Goal: Task Accomplishment & Management: Manage account settings

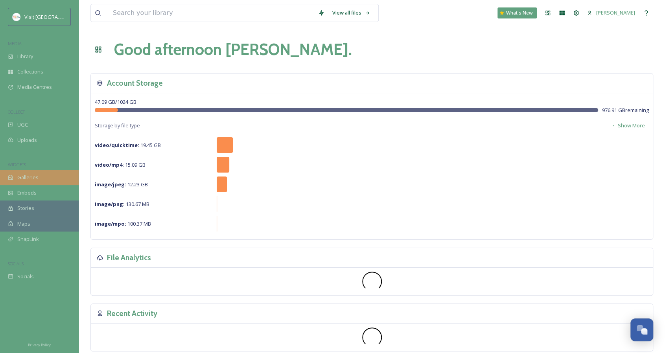
click at [43, 178] on div "Galleries" at bounding box center [39, 177] width 79 height 15
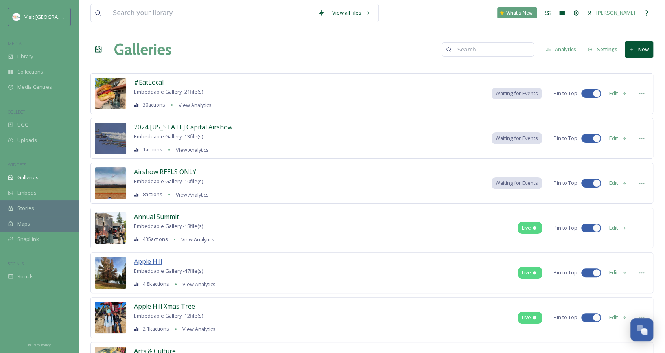
click at [146, 262] on span "Apple Hill" at bounding box center [148, 261] width 28 height 9
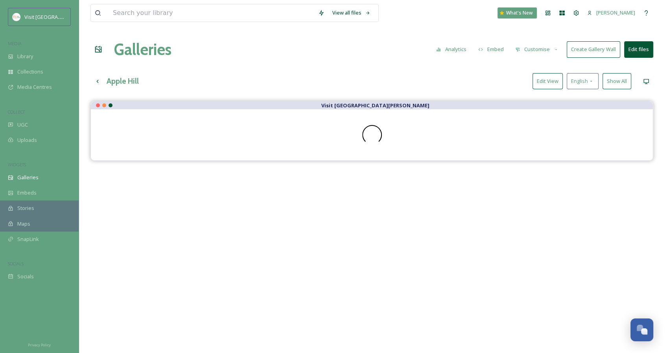
click at [538, 84] on button "Edit View" at bounding box center [548, 81] width 30 height 16
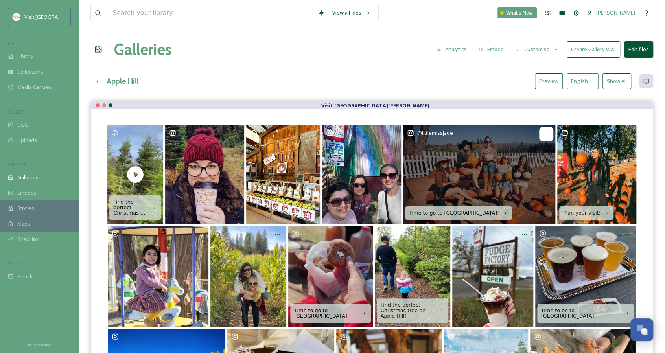
click at [548, 131] on icon at bounding box center [546, 134] width 6 height 6
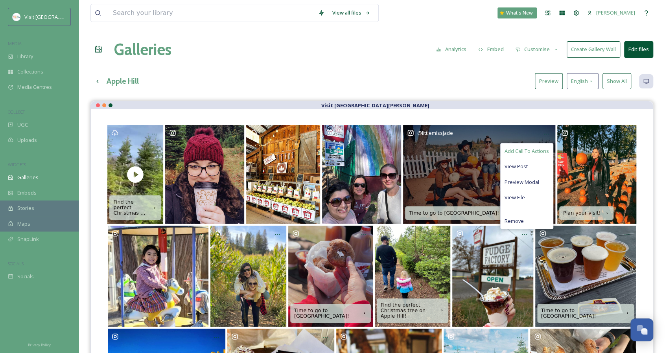
click at [519, 150] on span "Add Call To Actions" at bounding box center [527, 151] width 44 height 7
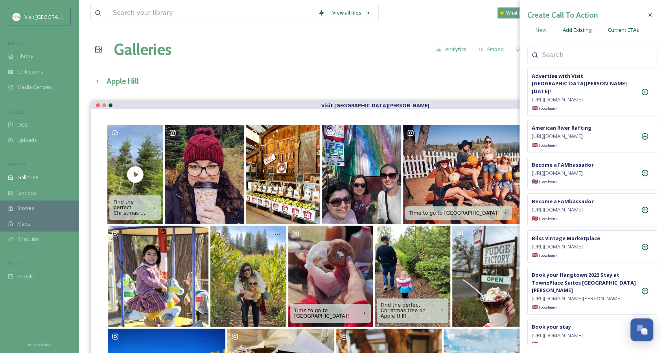
click at [617, 24] on div "Current CTAs" at bounding box center [624, 30] width 48 height 16
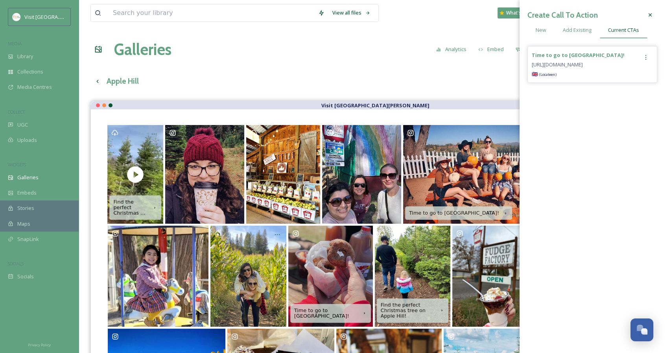
click at [646, 54] on icon at bounding box center [646, 57] width 6 height 6
click at [637, 88] on div "Remove" at bounding box center [629, 89] width 47 height 15
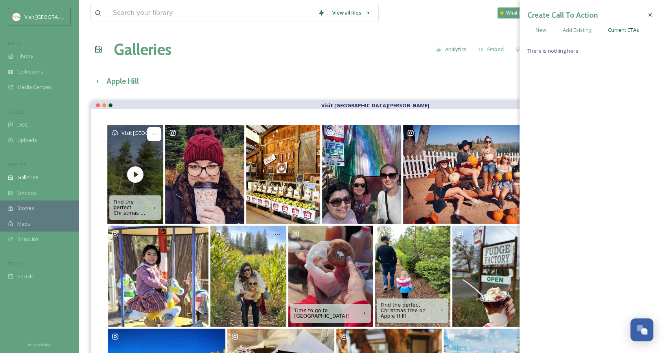
click at [159, 134] on div at bounding box center [154, 134] width 14 height 14
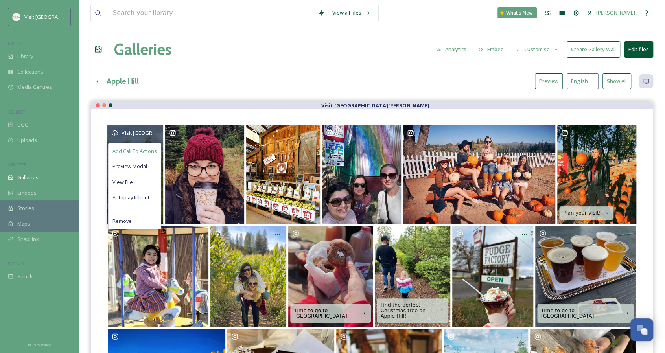
click at [140, 148] on span "Add Call To Actions" at bounding box center [135, 151] width 44 height 7
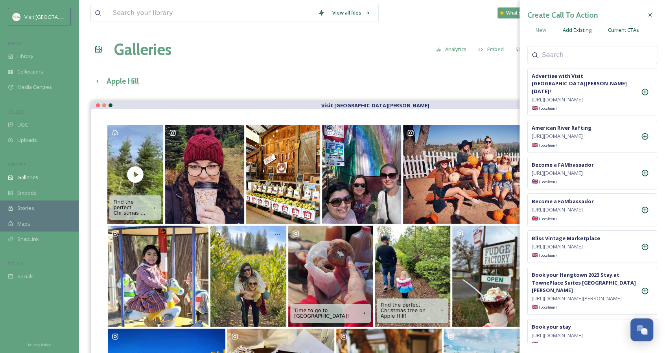
click at [605, 32] on div "Current CTAs" at bounding box center [624, 30] width 48 height 16
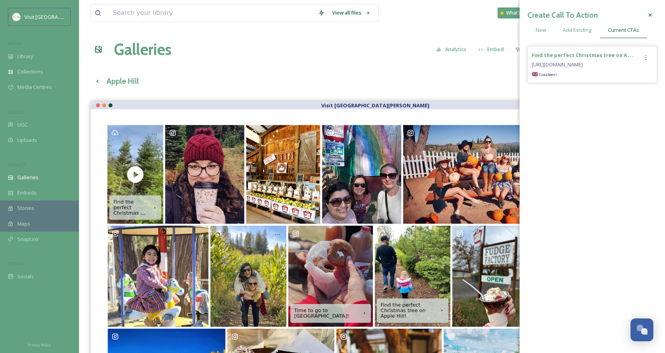
click at [646, 56] on icon at bounding box center [646, 57] width 6 height 6
click at [624, 89] on span "Remove" at bounding box center [619, 89] width 19 height 7
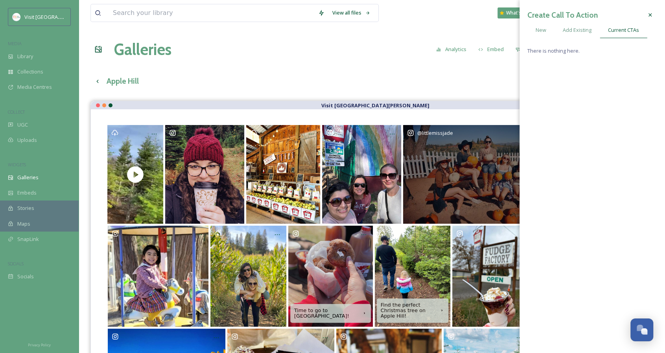
scroll to position [39, 0]
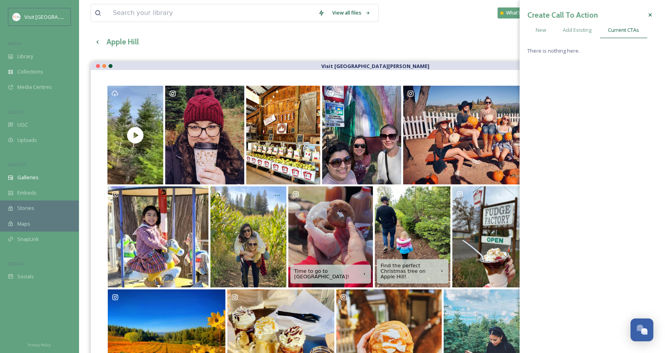
click at [507, 49] on div "Apple Hill Preview English Show All" at bounding box center [372, 42] width 563 height 16
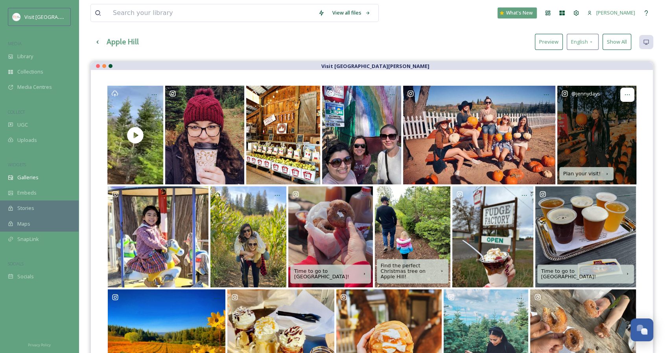
click at [626, 95] on icon at bounding box center [627, 95] width 6 height 6
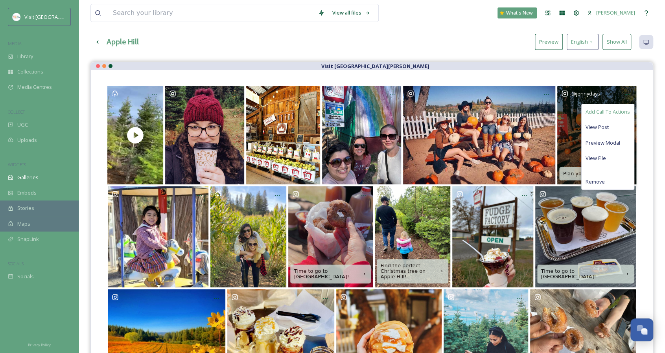
click at [600, 113] on span "Add Call To Actions" at bounding box center [608, 111] width 44 height 7
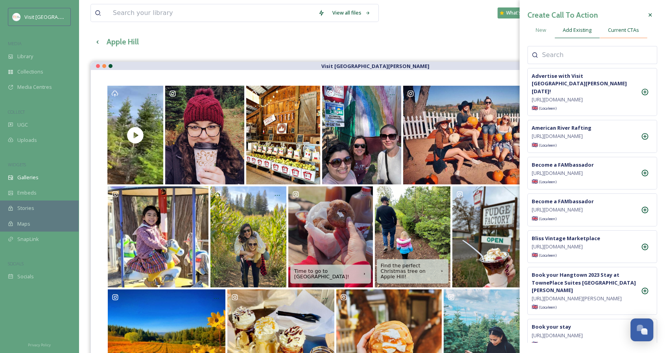
click at [615, 37] on div "Current CTAs" at bounding box center [624, 30] width 48 height 16
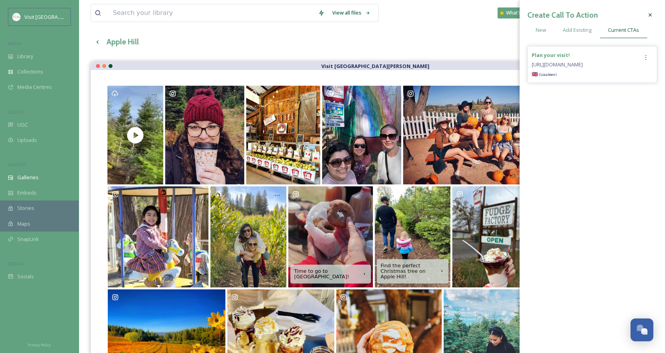
click at [648, 57] on icon at bounding box center [646, 57] width 6 height 6
click at [642, 90] on div "Remove" at bounding box center [629, 89] width 47 height 15
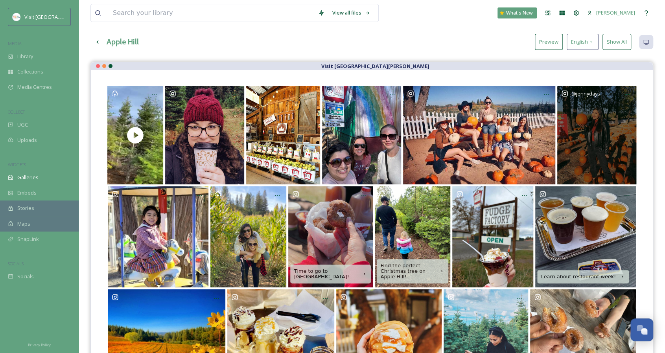
click at [438, 70] on div "@ jennydays Time to go to Apple Hill! Find the perfect Christmas tree on Apple …" at bounding box center [372, 291] width 562 height 443
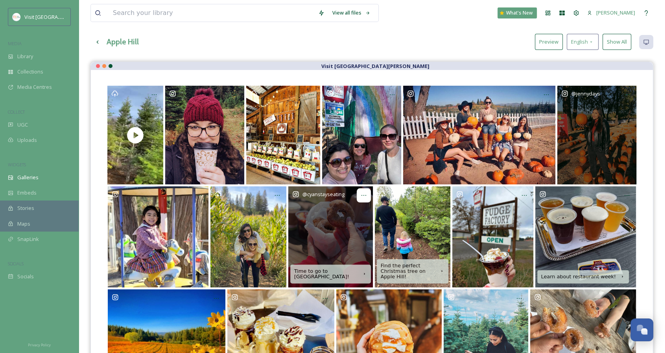
click at [362, 194] on icon at bounding box center [364, 195] width 6 height 6
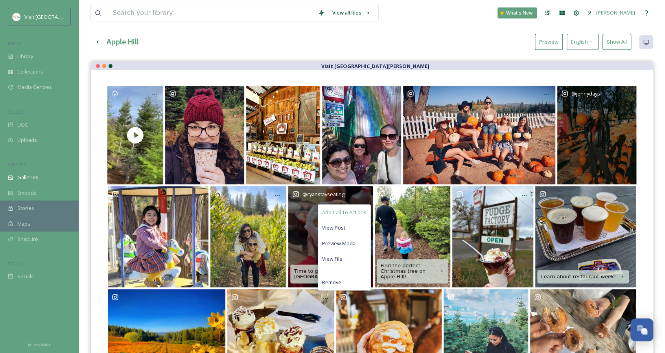
click at [357, 211] on span "Add Call To Actions" at bounding box center [344, 212] width 44 height 7
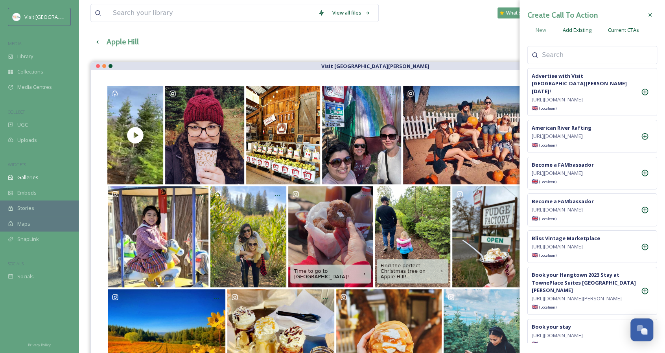
click at [629, 30] on span "Current CTAs" at bounding box center [623, 29] width 31 height 7
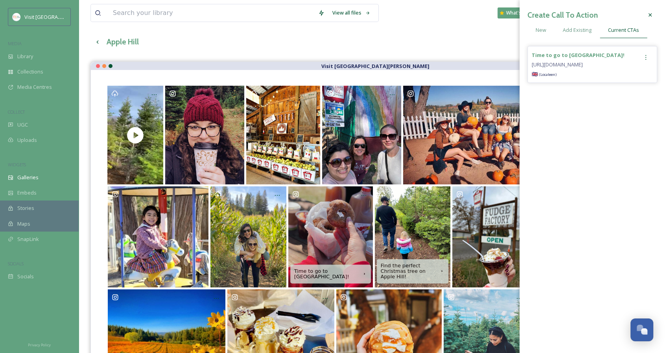
click at [650, 56] on div at bounding box center [646, 57] width 14 height 14
click at [635, 89] on div "Remove" at bounding box center [629, 89] width 47 height 15
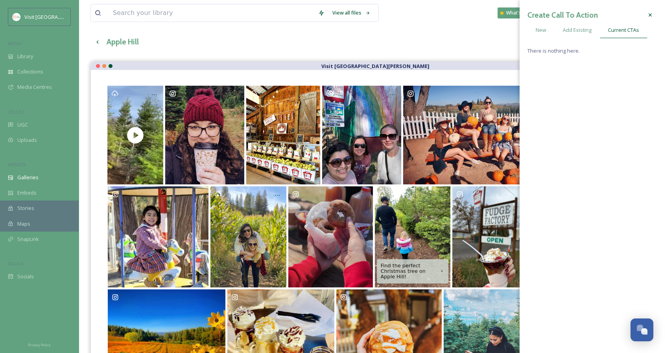
click at [424, 79] on div "@ jennydays Find the perfect Christmas tree on Apple Hill! Time to go to Apple …" at bounding box center [372, 291] width 562 height 443
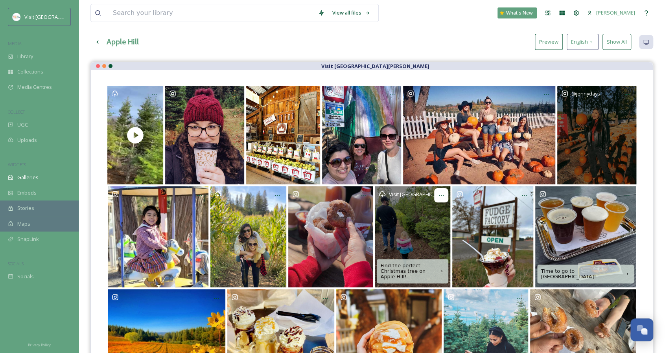
click at [440, 197] on icon at bounding box center [441, 195] width 6 height 6
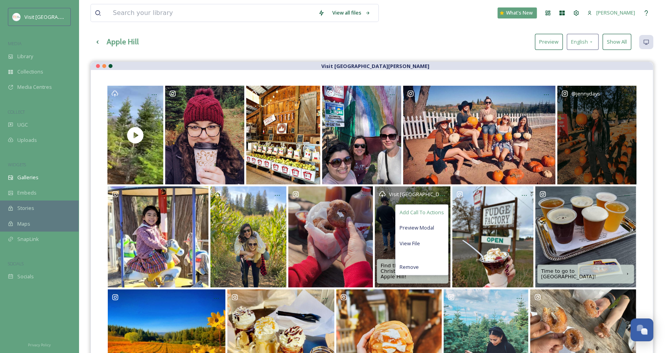
click at [436, 214] on span "Add Call To Actions" at bounding box center [422, 212] width 44 height 7
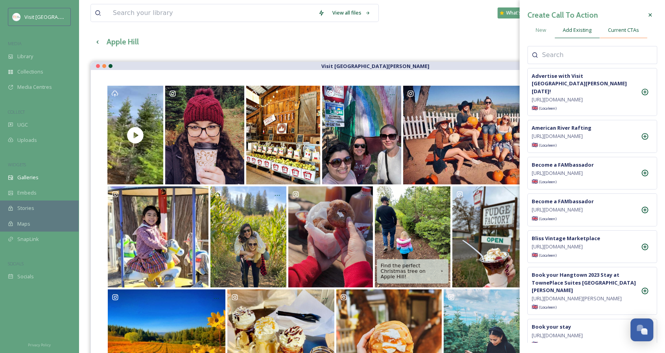
click at [619, 33] on span "Current CTAs" at bounding box center [623, 29] width 31 height 7
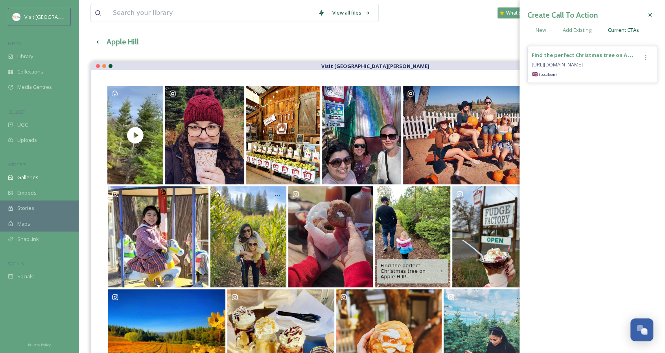
click at [645, 57] on icon at bounding box center [646, 57] width 6 height 6
click at [618, 93] on span "Remove" at bounding box center [619, 89] width 19 height 7
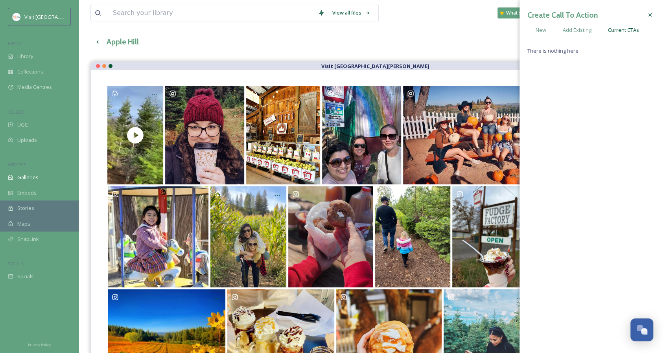
click at [461, 74] on div "@ jennydays Time to go to Apple Hill! Time to go to Apple Hill! Find food and d…" at bounding box center [372, 291] width 562 height 443
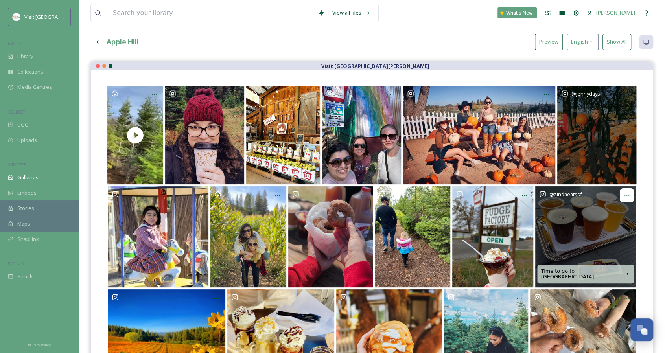
click at [627, 195] on icon at bounding box center [627, 195] width 5 height 1
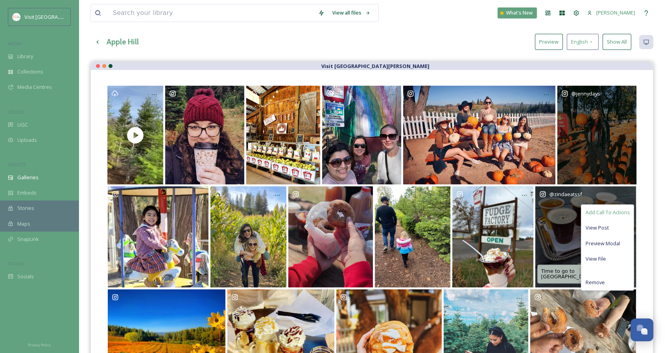
click at [611, 211] on span "Add Call To Actions" at bounding box center [608, 212] width 44 height 7
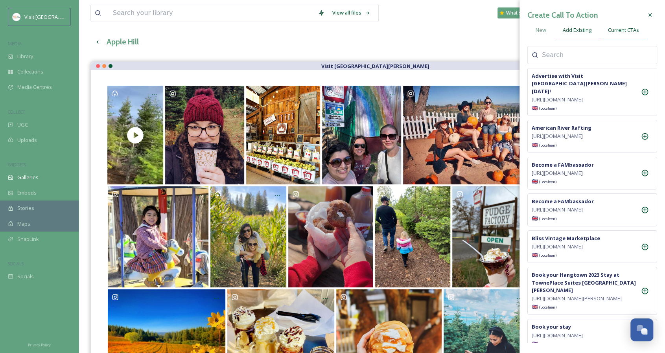
click at [626, 32] on span "Current CTAs" at bounding box center [623, 29] width 31 height 7
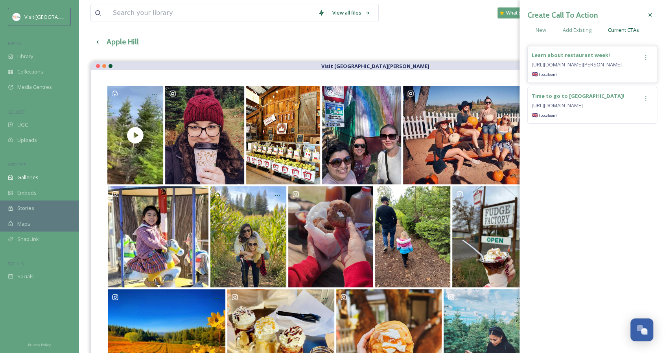
click at [648, 55] on icon at bounding box center [646, 57] width 6 height 6
click at [627, 84] on div "Remove" at bounding box center [629, 89] width 47 height 15
click at [643, 56] on icon at bounding box center [646, 57] width 6 height 6
click at [630, 91] on div "Remove" at bounding box center [629, 89] width 47 height 15
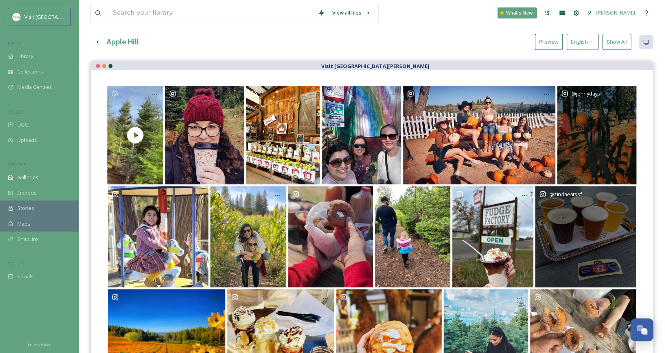
click at [434, 66] on div "Visit [GEOGRAPHIC_DATA][PERSON_NAME]" at bounding box center [372, 66] width 562 height 8
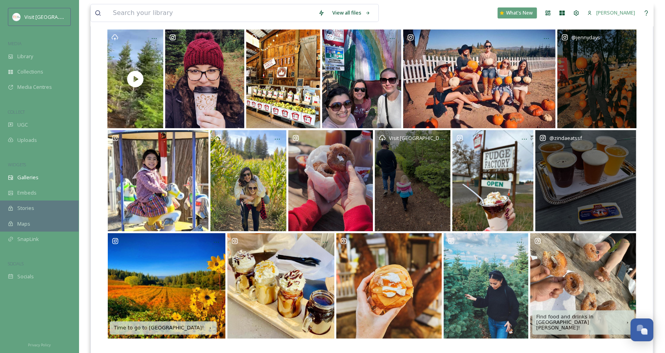
scroll to position [157, 0]
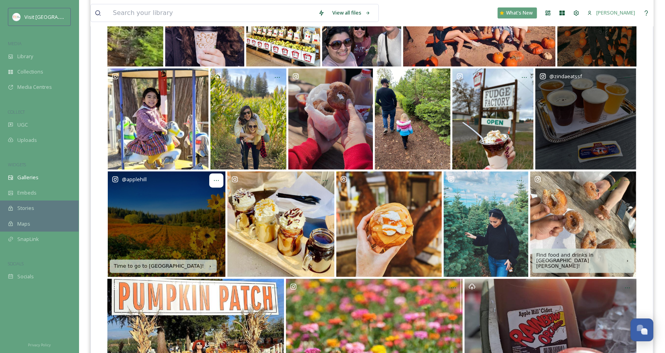
click at [215, 181] on icon at bounding box center [216, 180] width 6 height 6
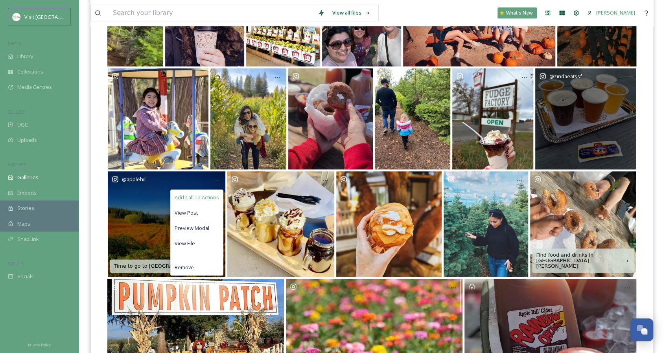
click at [212, 200] on span "Add Call To Actions" at bounding box center [197, 197] width 44 height 7
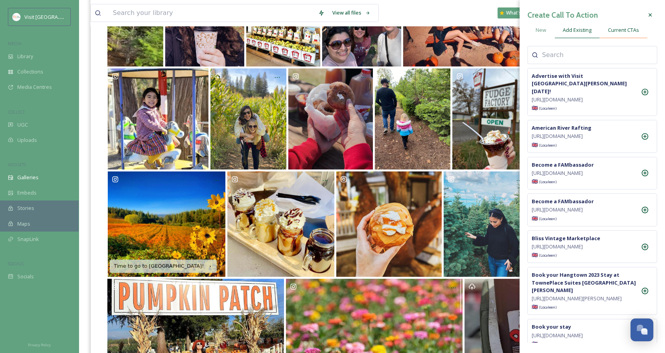
click at [624, 30] on span "Current CTAs" at bounding box center [623, 29] width 31 height 7
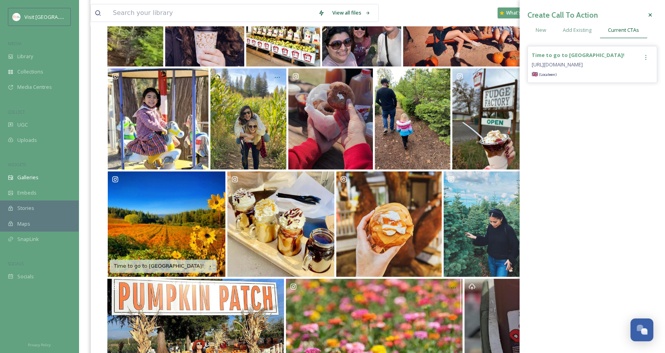
click at [642, 53] on div at bounding box center [646, 57] width 14 height 14
click at [636, 87] on div "Remove" at bounding box center [629, 89] width 47 height 15
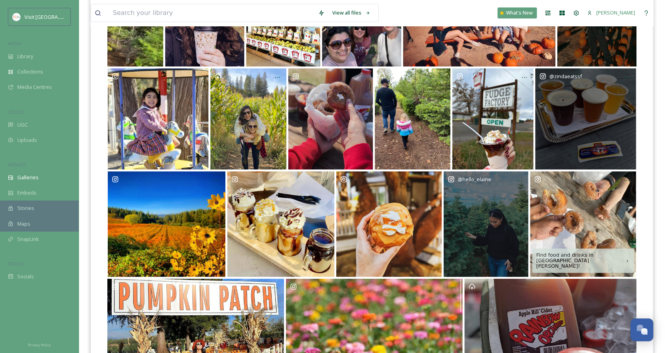
click at [507, 197] on div "@ hello_elaine" at bounding box center [486, 225] width 85 height 106
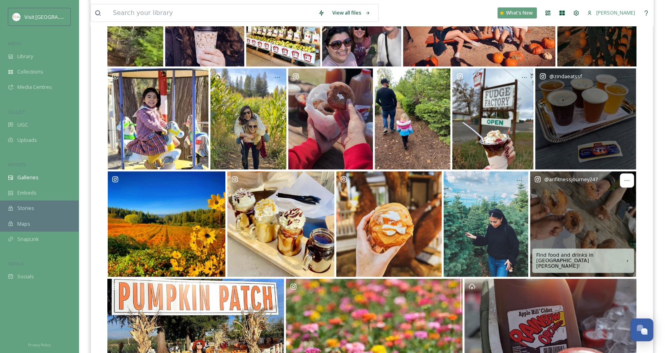
click at [625, 181] on icon at bounding box center [627, 180] width 6 height 6
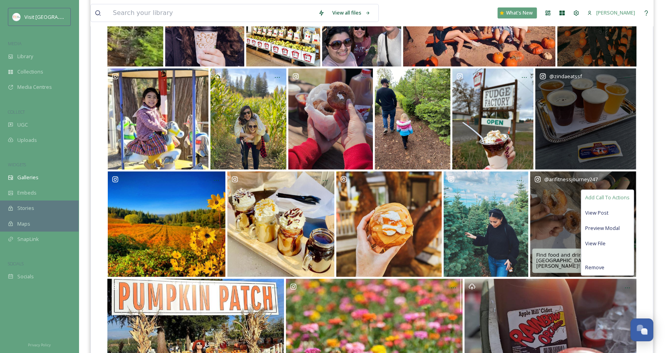
click at [613, 199] on span "Add Call To Actions" at bounding box center [608, 197] width 44 height 7
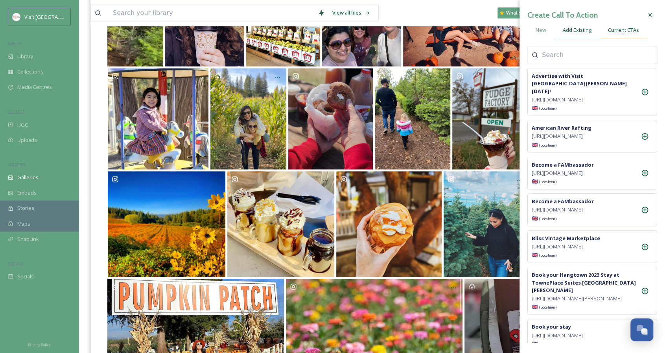
click at [637, 28] on span "Current CTAs" at bounding box center [623, 29] width 31 height 7
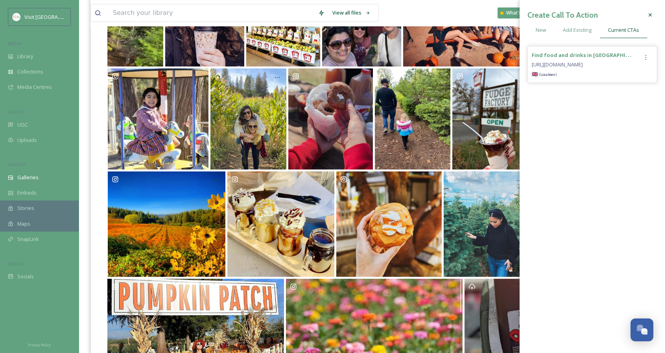
click at [645, 59] on icon at bounding box center [646, 57] width 6 height 6
click at [641, 88] on div "Remove" at bounding box center [629, 89] width 47 height 15
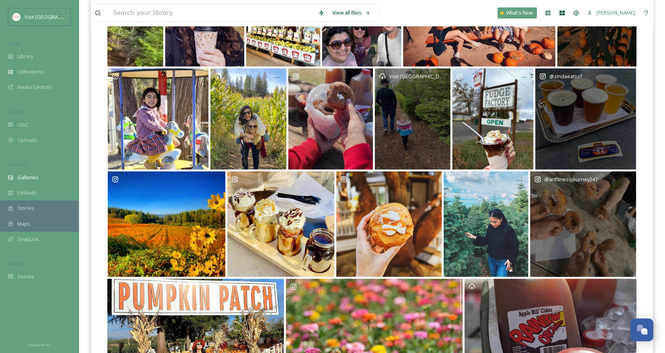
click at [430, 140] on div "Visit [GEOGRAPHIC_DATA][PERSON_NAME]" at bounding box center [413, 118] width 76 height 101
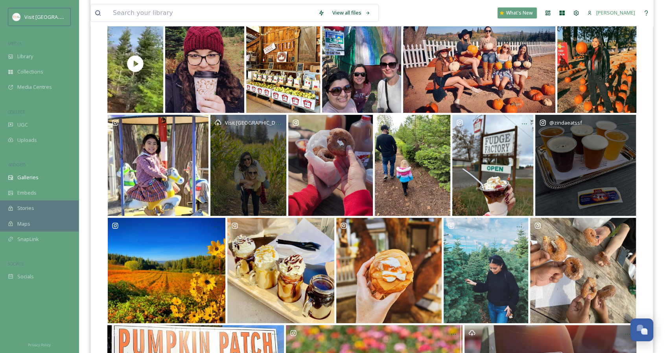
scroll to position [14, 0]
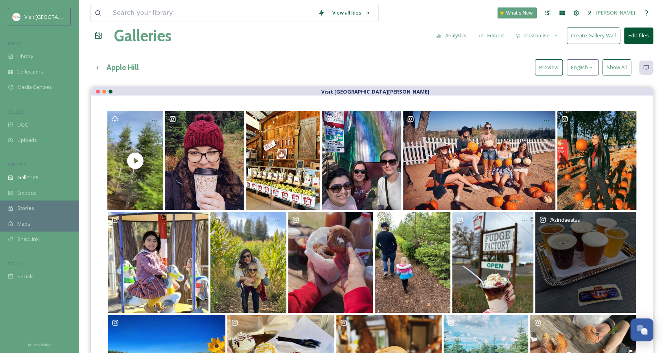
click at [551, 70] on button "Preview" at bounding box center [549, 67] width 28 height 16
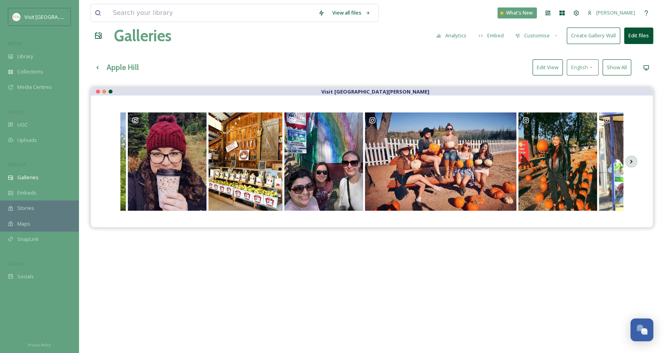
click at [550, 69] on button "Edit View" at bounding box center [548, 67] width 30 height 16
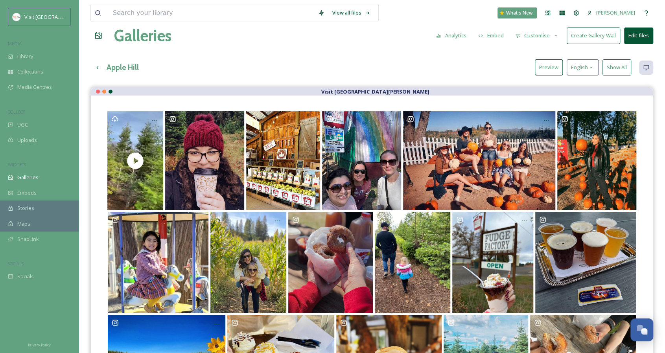
click at [630, 34] on button "Edit files" at bounding box center [638, 36] width 29 height 16
click at [415, 63] on div "Apple Hill Preview English Show All" at bounding box center [372, 67] width 563 height 16
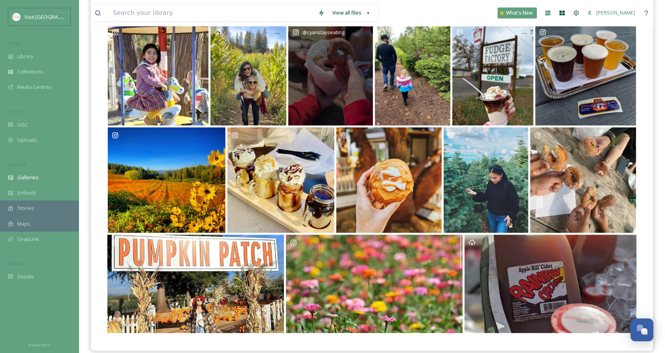
scroll to position [211, 0]
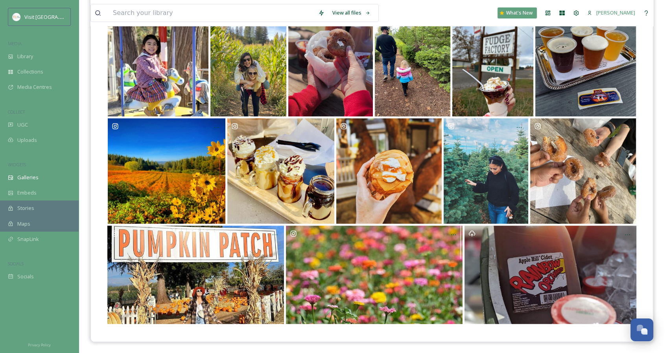
click at [415, 325] on div at bounding box center [372, 121] width 531 height 412
click at [374, 335] on div at bounding box center [372, 120] width 562 height 443
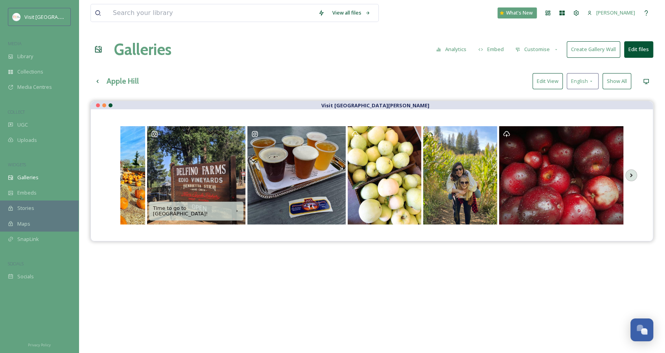
click at [551, 81] on button "Edit View" at bounding box center [548, 81] width 30 height 16
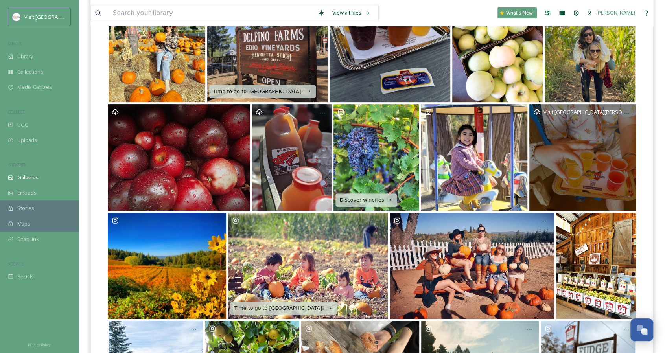
scroll to position [44, 0]
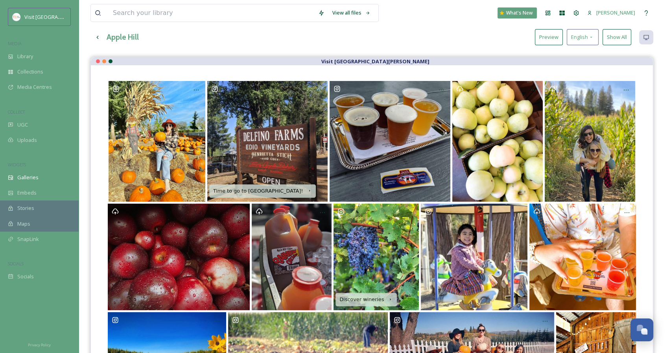
click at [628, 34] on button "Show All" at bounding box center [617, 37] width 29 height 16
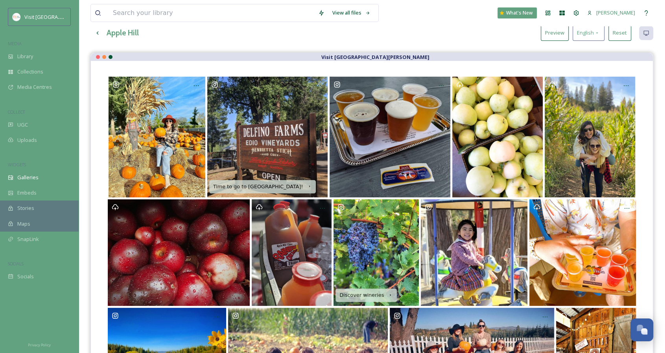
scroll to position [0, 0]
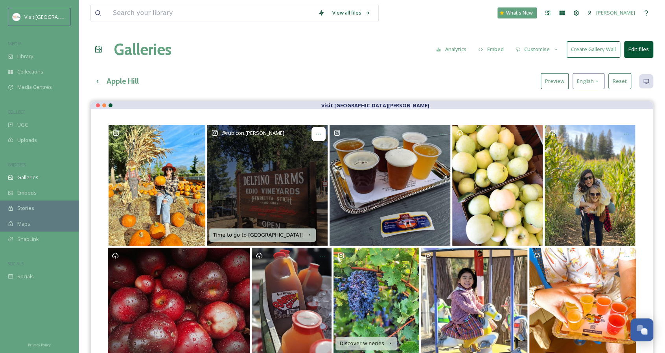
click at [318, 133] on icon at bounding box center [319, 134] width 6 height 6
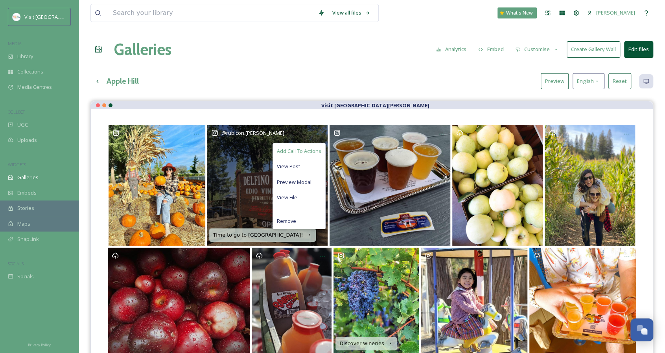
click at [315, 151] on span "Add Call To Actions" at bounding box center [299, 151] width 44 height 7
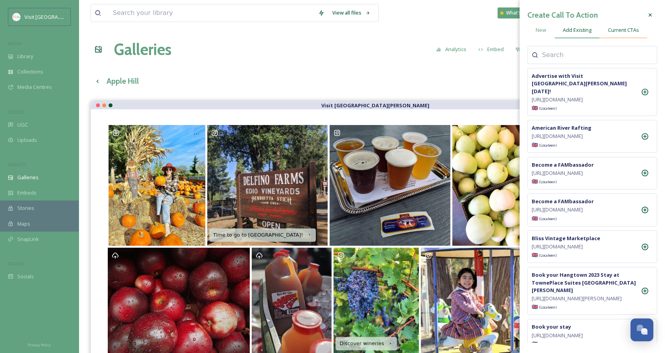
click at [610, 30] on span "Current CTAs" at bounding box center [623, 29] width 31 height 7
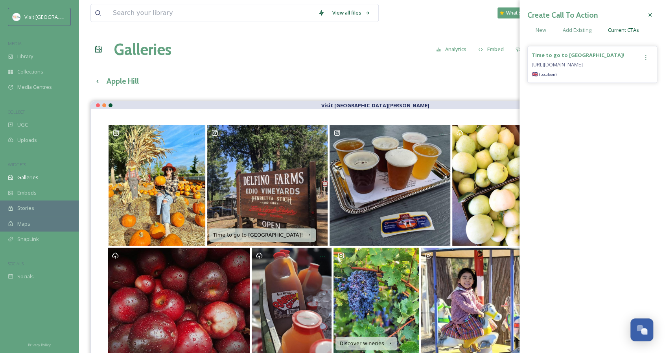
click at [649, 57] on div at bounding box center [646, 57] width 14 height 14
click at [624, 89] on span "Remove" at bounding box center [619, 89] width 19 height 7
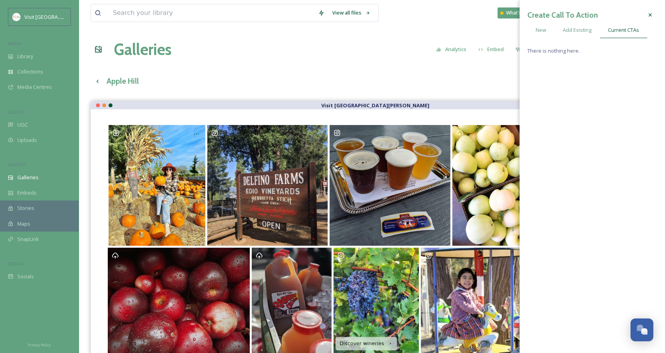
click at [372, 75] on div "Apple Hill Preview English Reset" at bounding box center [372, 81] width 563 height 16
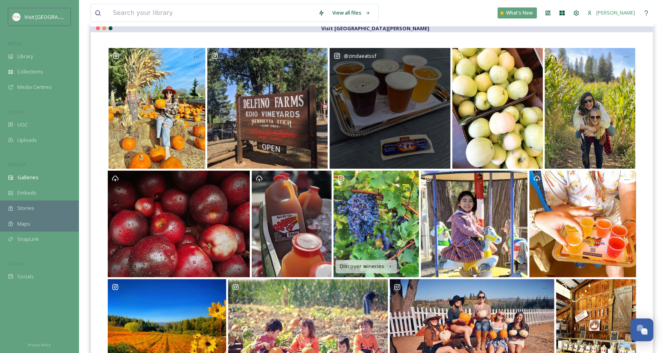
scroll to position [79, 0]
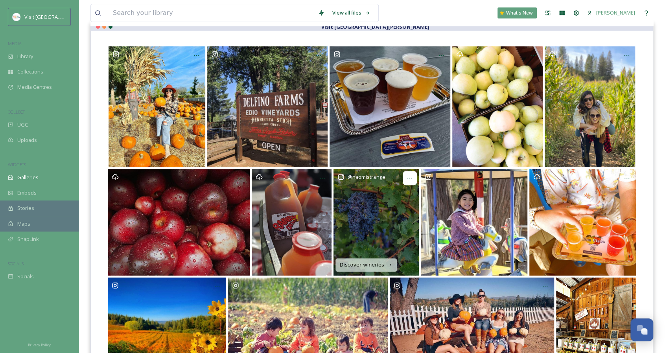
click at [411, 181] on div at bounding box center [410, 178] width 14 height 14
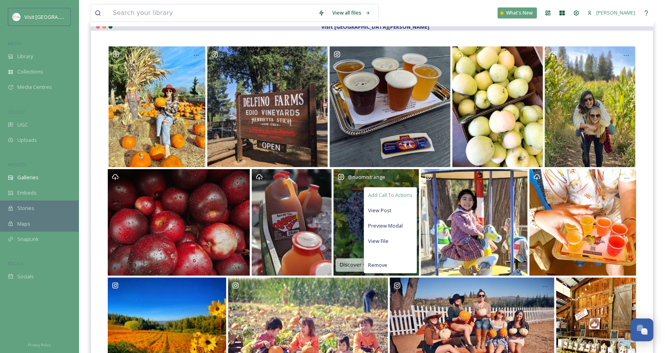
click at [390, 195] on span "Add Call To Actions" at bounding box center [390, 195] width 44 height 7
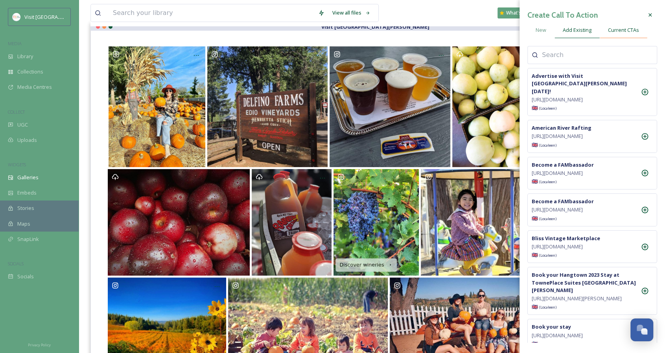
click at [620, 29] on span "Current CTAs" at bounding box center [623, 29] width 31 height 7
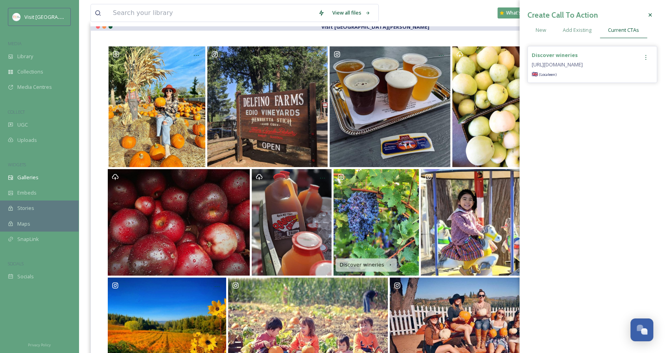
click at [644, 58] on icon at bounding box center [646, 57] width 6 height 6
click at [627, 89] on span "Remove" at bounding box center [619, 89] width 19 height 7
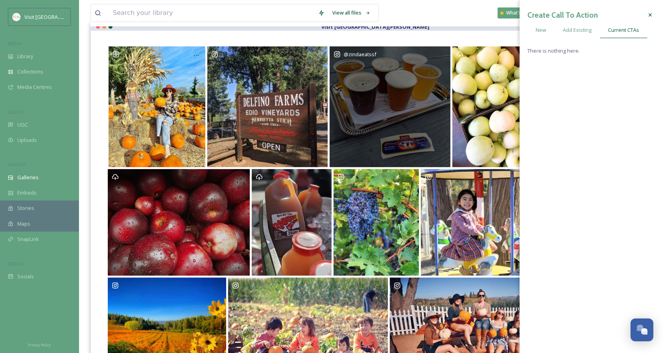
click at [388, 162] on div "@ zindaeatssf" at bounding box center [390, 106] width 121 height 121
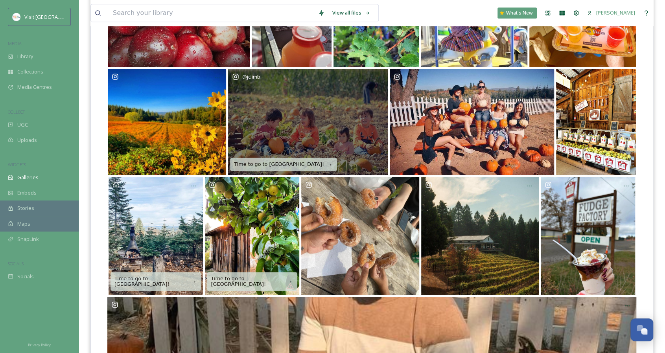
scroll to position [275, 0]
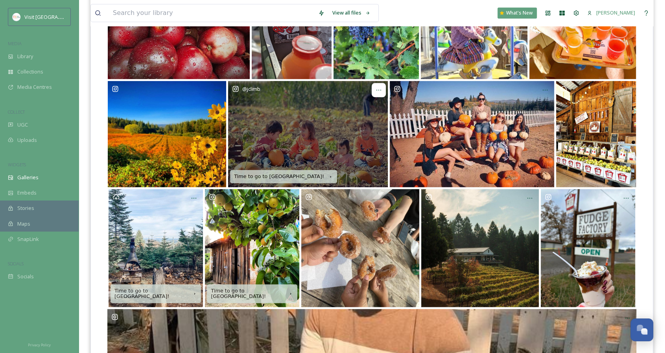
click at [381, 87] on icon at bounding box center [379, 90] width 6 height 6
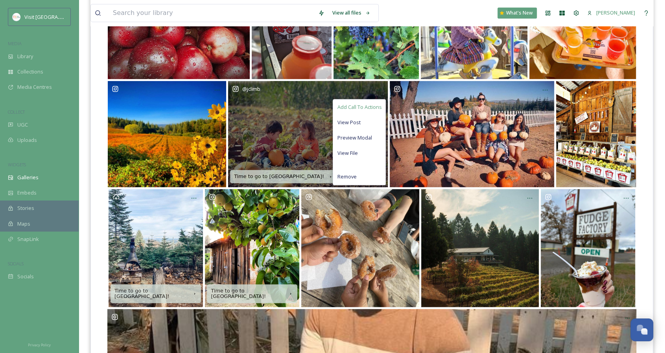
click at [371, 104] on span "Add Call To Actions" at bounding box center [359, 106] width 44 height 7
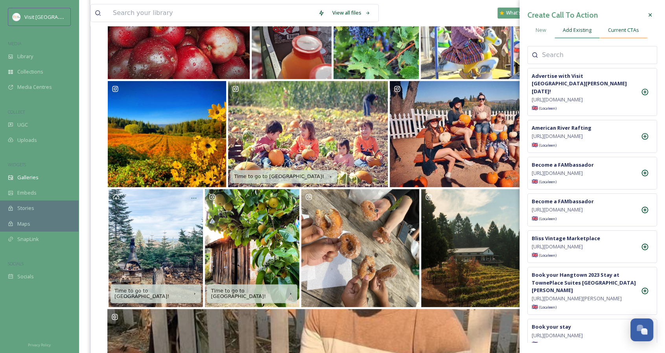
click at [618, 33] on span "Current CTAs" at bounding box center [623, 29] width 31 height 7
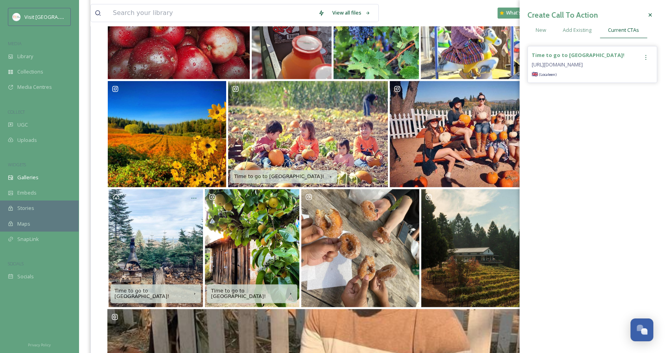
click at [582, 63] on span "https://www.visitranchocordova.com/blog/apple-hill-like-a-local/?utm_source=Web…" at bounding box center [557, 64] width 51 height 7
click at [648, 53] on div at bounding box center [646, 57] width 14 height 14
click at [632, 87] on div "Remove" at bounding box center [629, 89] width 47 height 15
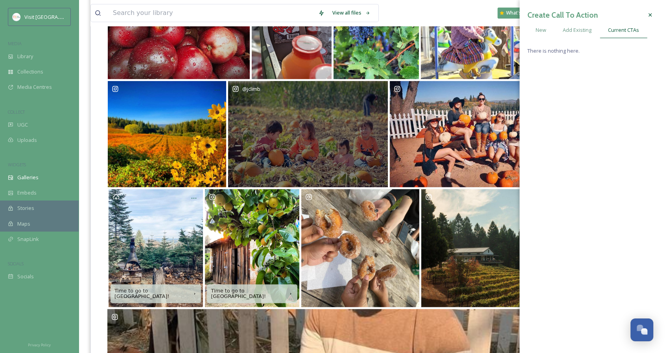
click at [354, 108] on div "@ jclimb" at bounding box center [308, 134] width 160 height 107
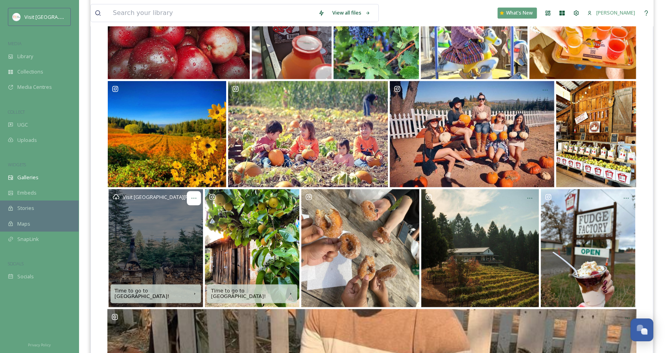
click at [198, 197] on div at bounding box center [194, 198] width 14 height 14
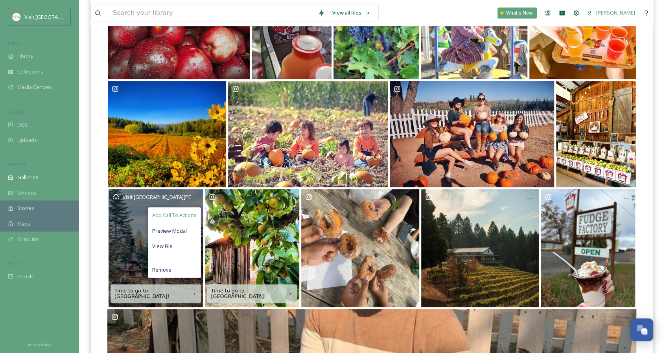
click at [190, 212] on span "Add Call To Actions" at bounding box center [174, 215] width 44 height 7
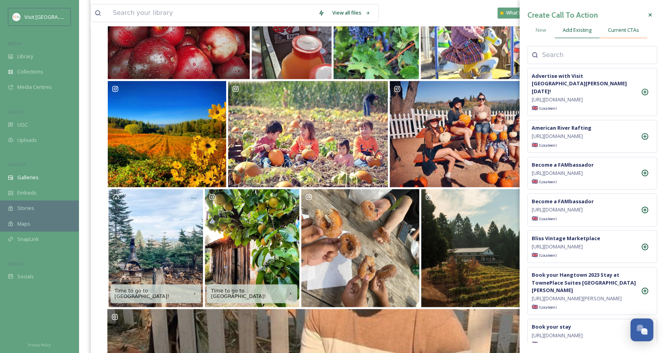
click at [616, 30] on span "Current CTAs" at bounding box center [623, 29] width 31 height 7
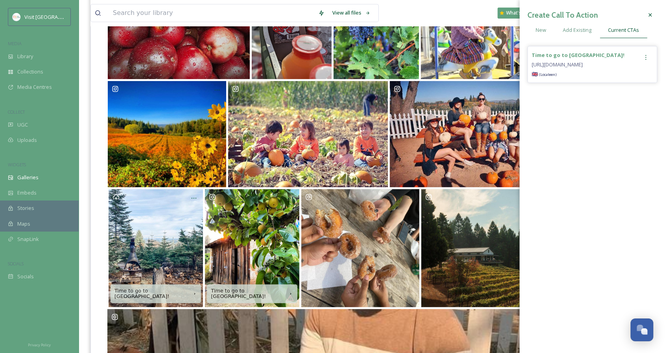
click at [581, 74] on div "Time to go to Apple Hill! https://www.visitranchocordova.com/blog/apple-hill-li…" at bounding box center [585, 64] width 107 height 28
click at [649, 54] on icon at bounding box center [646, 57] width 6 height 6
click at [624, 89] on span "Remove" at bounding box center [619, 89] width 19 height 7
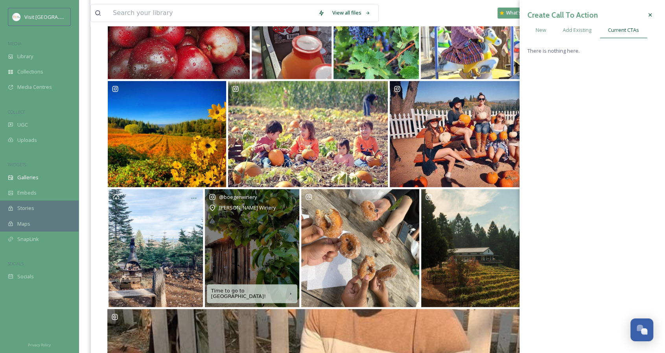
click at [260, 242] on div "@ boegerwinery Boeger Winery" at bounding box center [252, 248] width 94 height 118
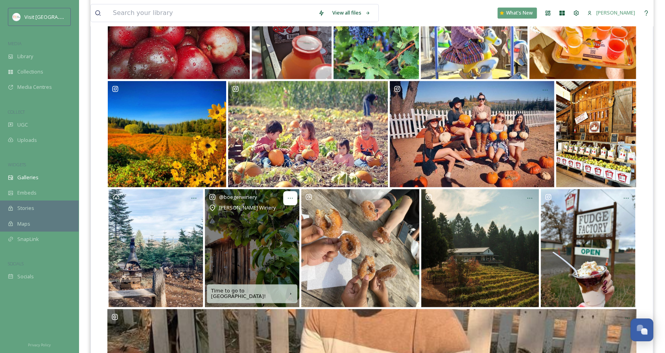
click at [292, 198] on icon at bounding box center [290, 198] width 6 height 6
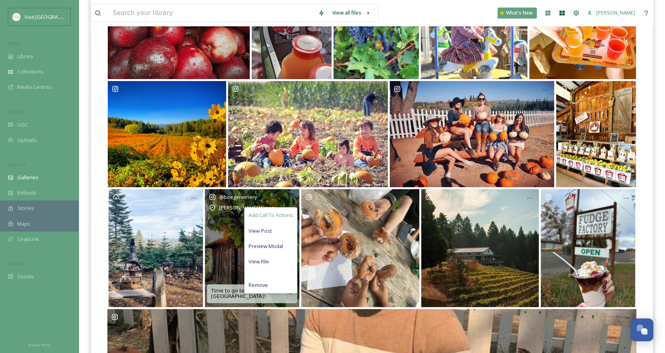
click at [286, 214] on span "Add Call To Actions" at bounding box center [271, 215] width 44 height 7
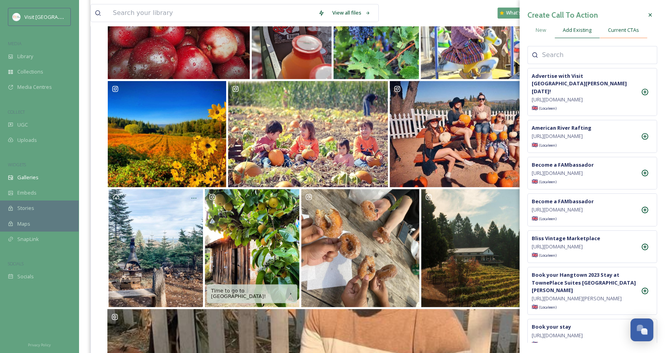
click at [610, 29] on span "Current CTAs" at bounding box center [623, 29] width 31 height 7
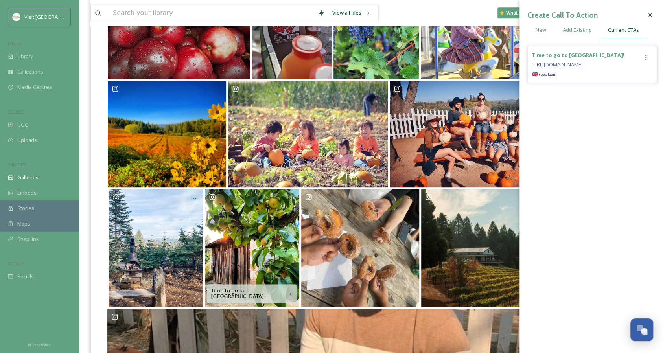
click at [585, 61] on div "https://www.visitranchocordova.com/blog/apple-hill-like-a-local/?utm_source=Web…" at bounding box center [583, 64] width 102 height 9
click at [647, 58] on icon at bounding box center [646, 57] width 6 height 6
click at [630, 90] on div "Remove" at bounding box center [629, 89] width 47 height 15
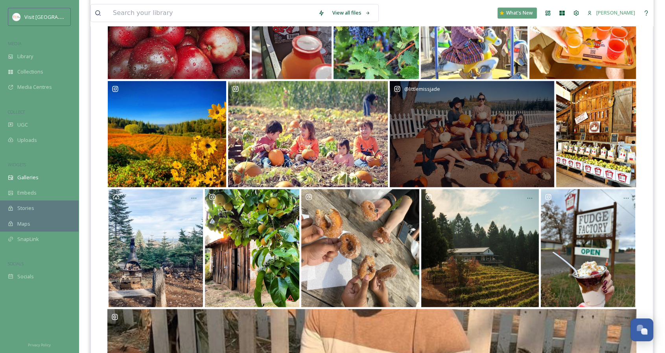
click at [437, 127] on div "@ littlemissjade" at bounding box center [472, 134] width 164 height 107
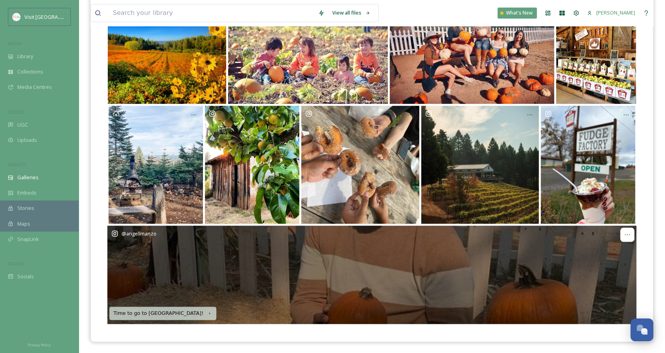
click at [627, 235] on icon at bounding box center [627, 235] width 6 height 6
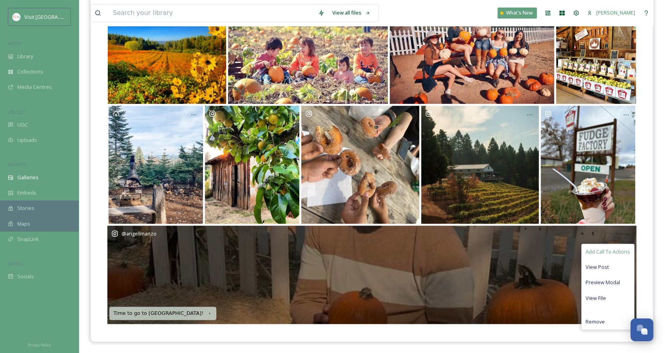
click at [609, 250] on span "Add Call To Actions" at bounding box center [608, 251] width 44 height 7
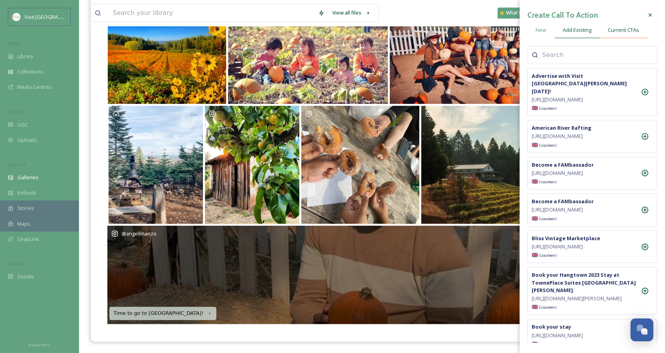
click at [616, 27] on span "Current CTAs" at bounding box center [623, 29] width 31 height 7
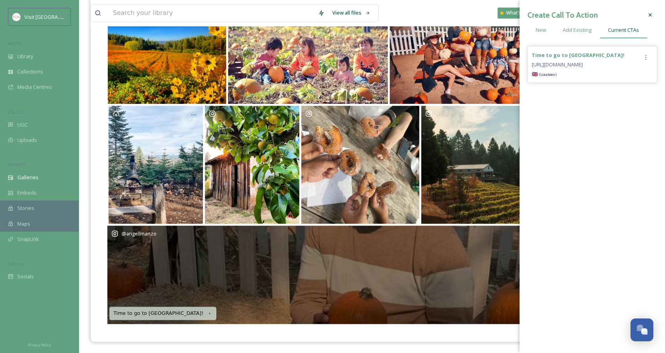
click at [646, 57] on icon at bounding box center [646, 57] width 1 height 5
click at [640, 89] on div "Remove" at bounding box center [629, 89] width 47 height 15
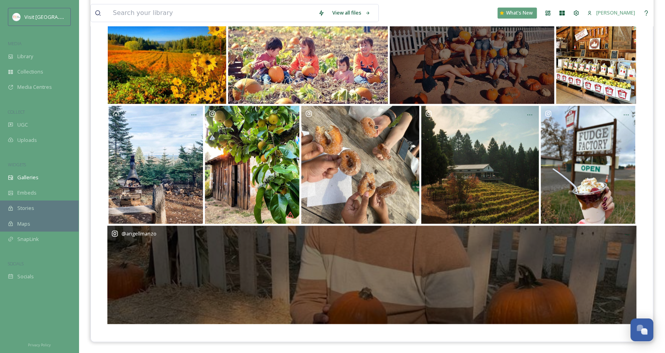
click at [433, 79] on div "@ littlemissjade" at bounding box center [472, 51] width 164 height 107
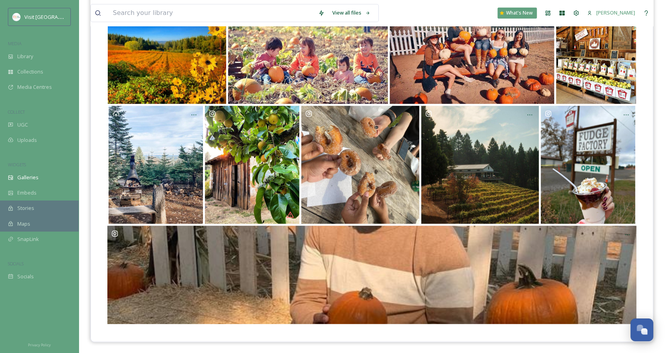
click at [364, 333] on div at bounding box center [372, 46] width 562 height 591
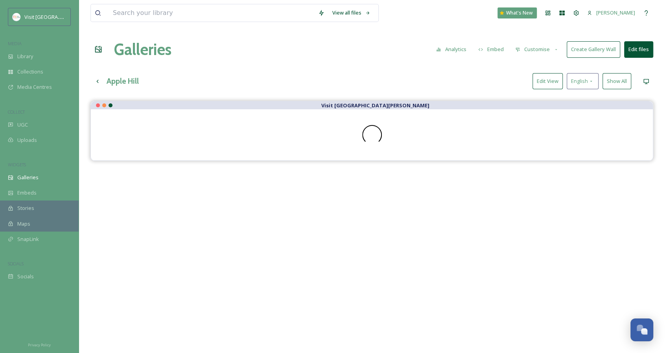
click at [609, 81] on button "Show All" at bounding box center [617, 81] width 29 height 16
click at [560, 83] on button "Edit View" at bounding box center [554, 81] width 30 height 16
click at [477, 77] on div "Apple Hill Preview English Reset" at bounding box center [372, 81] width 563 height 16
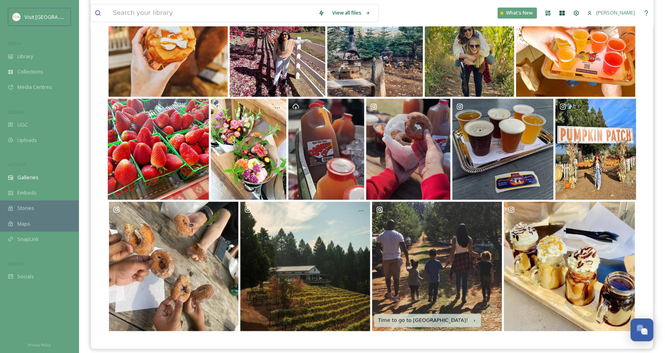
scroll to position [268, 0]
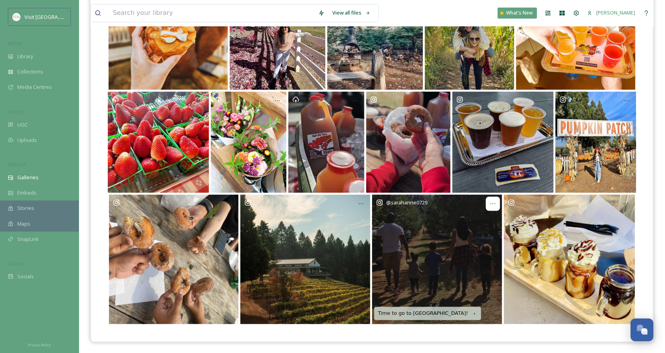
click at [493, 201] on icon at bounding box center [493, 204] width 6 height 6
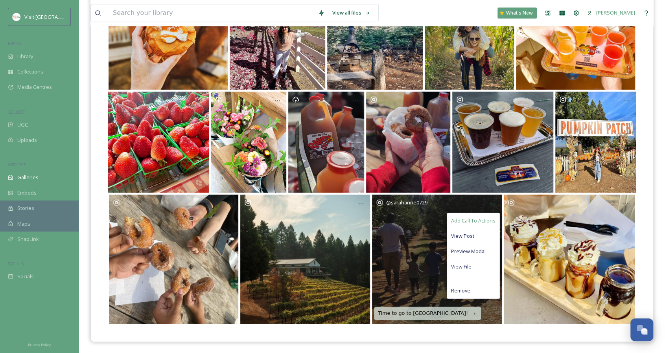
click at [490, 218] on span "Add Call To Actions" at bounding box center [473, 220] width 44 height 7
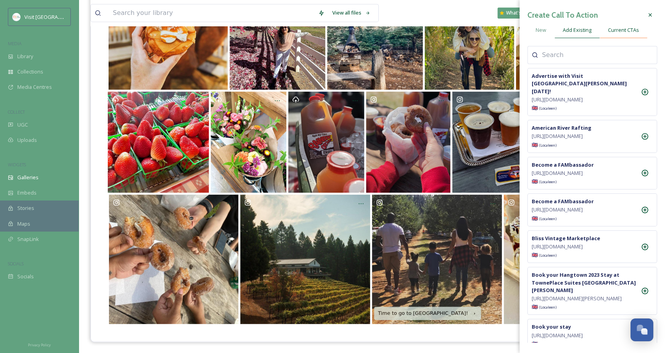
click at [624, 23] on div "Current CTAs" at bounding box center [624, 30] width 48 height 16
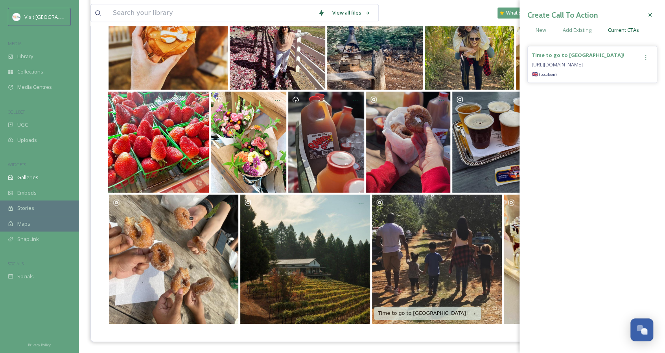
click at [644, 56] on icon at bounding box center [646, 57] width 6 height 6
click at [627, 89] on span "Remove" at bounding box center [619, 89] width 19 height 7
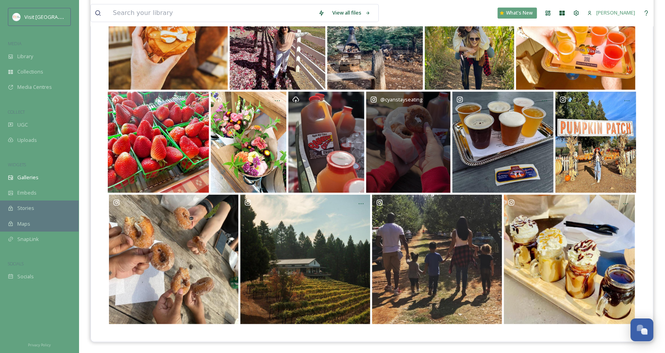
click at [366, 181] on div "@ cyanstayseating" at bounding box center [408, 142] width 85 height 101
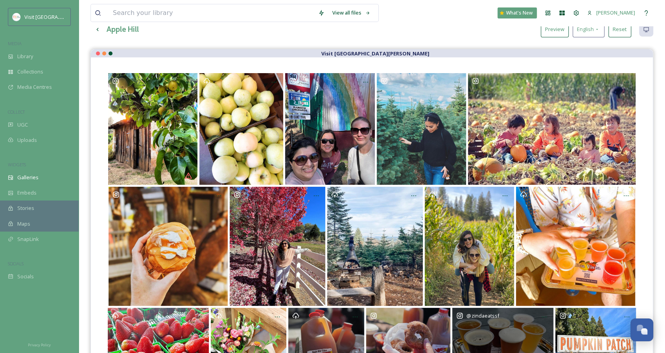
scroll to position [0, 0]
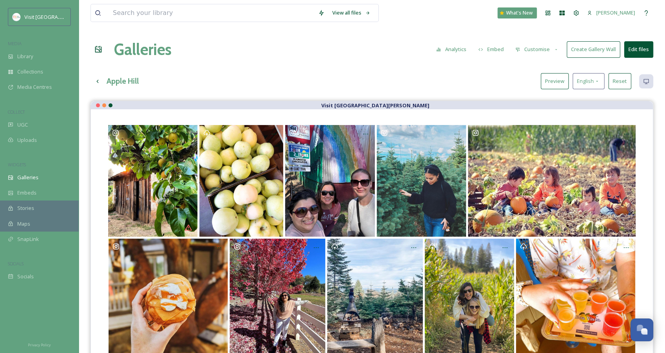
click at [626, 81] on button "Reset" at bounding box center [620, 81] width 23 height 16
click at [627, 81] on button "Show All" at bounding box center [617, 81] width 29 height 16
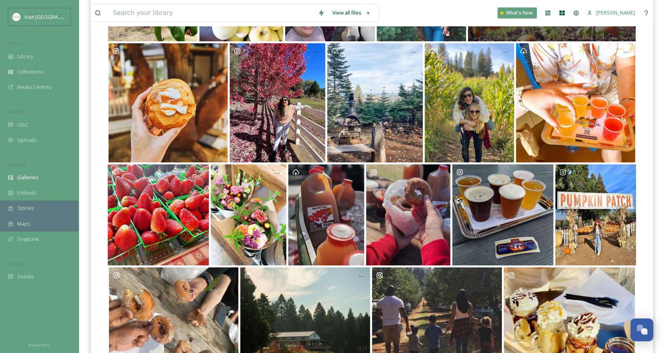
scroll to position [268, 0]
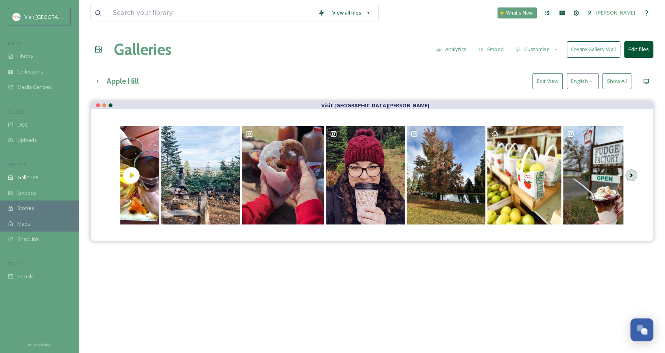
click at [635, 174] on icon at bounding box center [631, 176] width 11 height 12
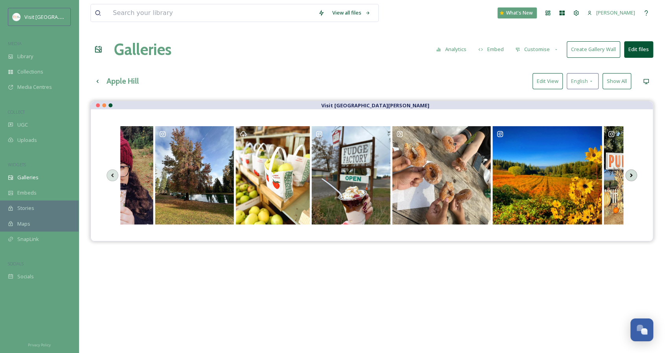
click at [635, 174] on icon at bounding box center [631, 176] width 11 height 12
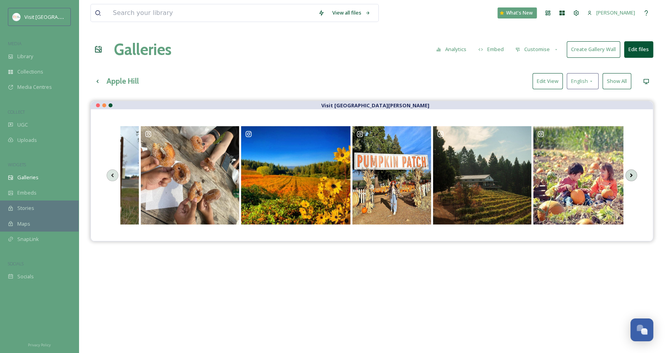
click at [635, 174] on icon at bounding box center [631, 176] width 11 height 12
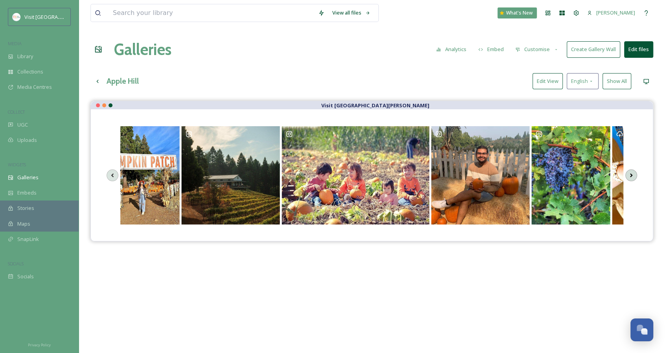
click at [635, 174] on icon at bounding box center [631, 176] width 11 height 12
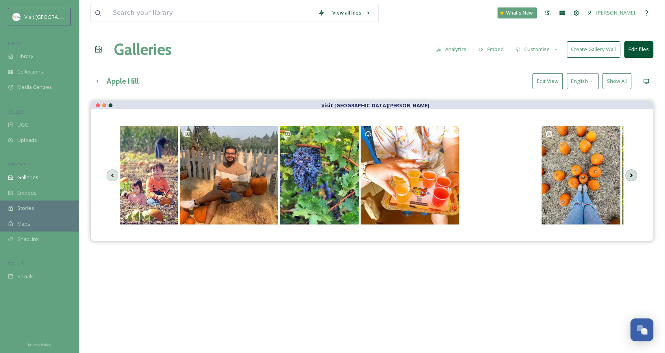
click at [635, 174] on icon at bounding box center [631, 176] width 11 height 12
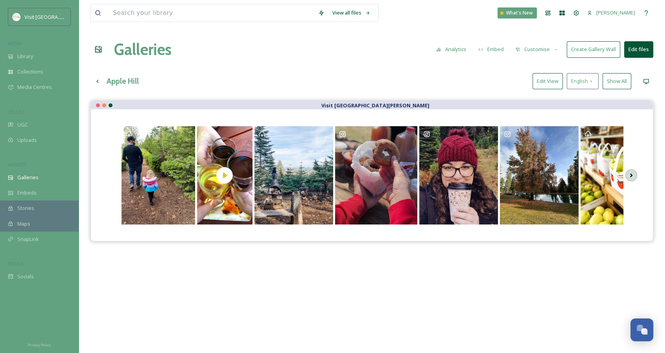
click at [635, 174] on icon at bounding box center [631, 176] width 11 height 12
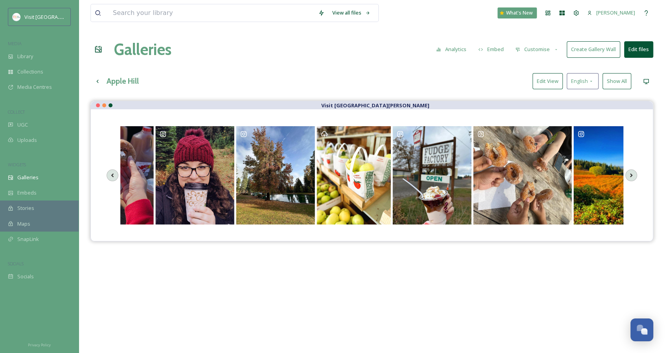
click at [619, 83] on button "Show All" at bounding box center [617, 81] width 29 height 16
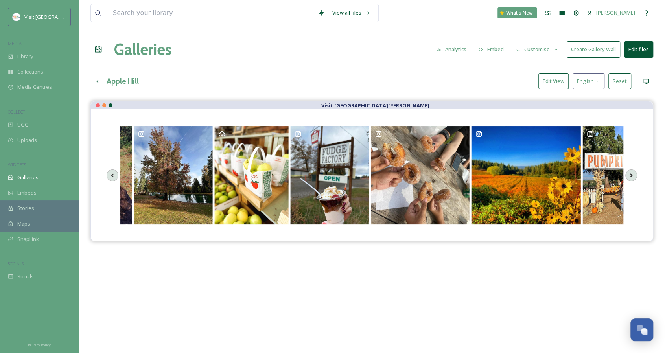
click at [624, 83] on button "Reset" at bounding box center [620, 81] width 23 height 16
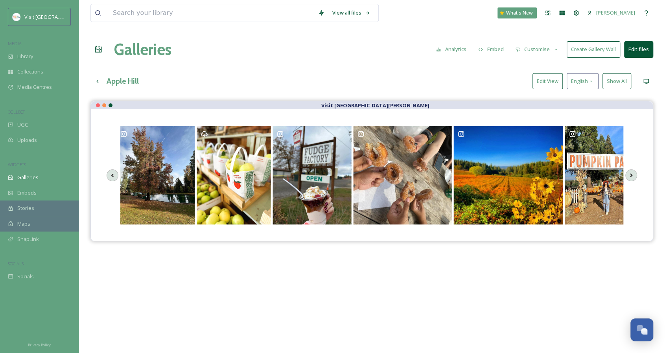
click at [624, 83] on button "Show All" at bounding box center [617, 81] width 29 height 16
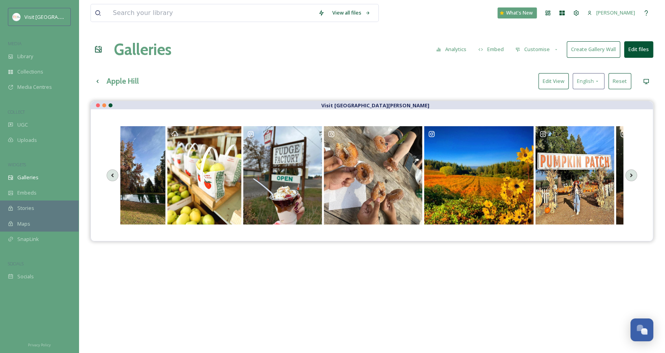
click at [552, 79] on button "Edit View" at bounding box center [554, 81] width 30 height 16
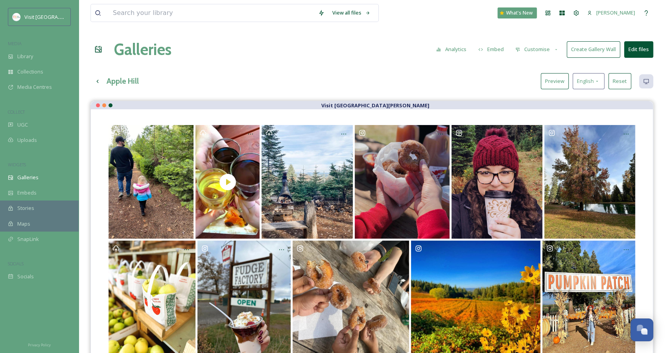
click at [316, 70] on div "View all files What's New [DEMOGRAPHIC_DATA][PERSON_NAME] Galleries Analytics E…" at bounding box center [372, 318] width 587 height 637
click at [522, 48] on button "Customise" at bounding box center [538, 49] width 52 height 15
click at [328, 61] on div "Galleries Analytics Embed Customise Layout Thumbnails Buttons Lightbox Template…" at bounding box center [372, 50] width 563 height 24
click at [305, 51] on div "Galleries Analytics Embed Customise Create Gallery Wall Edit files" at bounding box center [372, 50] width 563 height 24
